Goal: Task Accomplishment & Management: Manage account settings

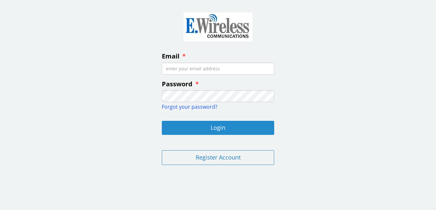
type input "[EMAIL_ADDRESS][DOMAIN_NAME]"
click at [239, 126] on button "Login" at bounding box center [218, 128] width 112 height 14
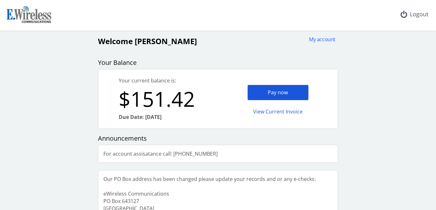
click at [281, 90] on div "Pay now" at bounding box center [278, 93] width 61 height 16
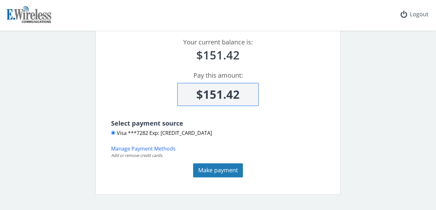
scroll to position [58, 0]
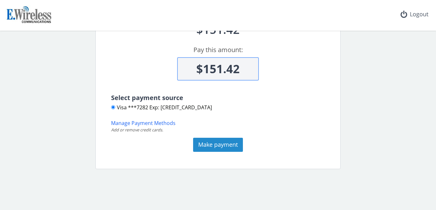
click at [223, 145] on button "Make payment" at bounding box center [218, 145] width 50 height 14
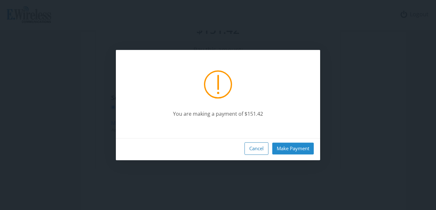
click at [299, 146] on button "Make Payment" at bounding box center [293, 148] width 42 height 12
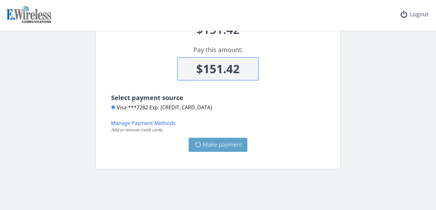
type input "$0"
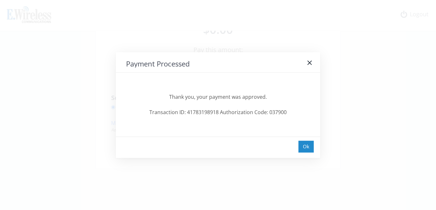
click at [308, 147] on div "Ok" at bounding box center [306, 147] width 15 height 12
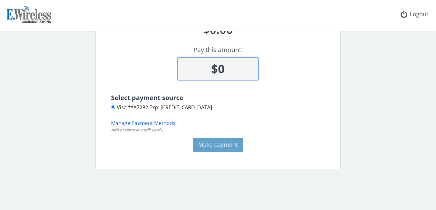
drag, startPoint x: 425, startPoint y: 1, endPoint x: 338, endPoint y: 65, distance: 108.8
click at [344, 69] on div "home Make a payment Your current balance is: $0.00 Pay this amount: $0 Select p…" at bounding box center [218, 71] width 431 height 196
